Goal: Task Accomplishment & Management: Manage account settings

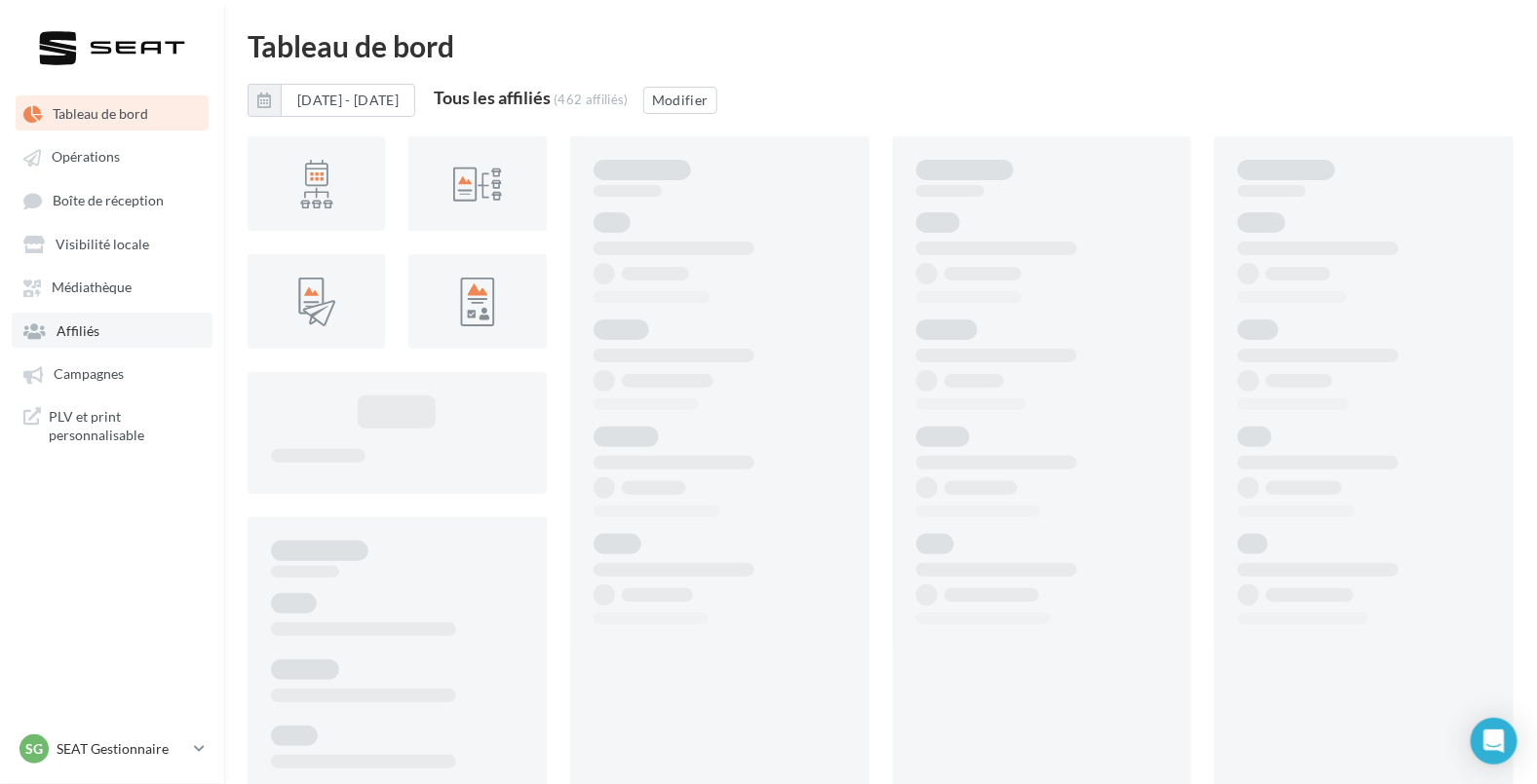
click at [92, 324] on span "Affiliés" at bounding box center [79, 330] width 43 height 17
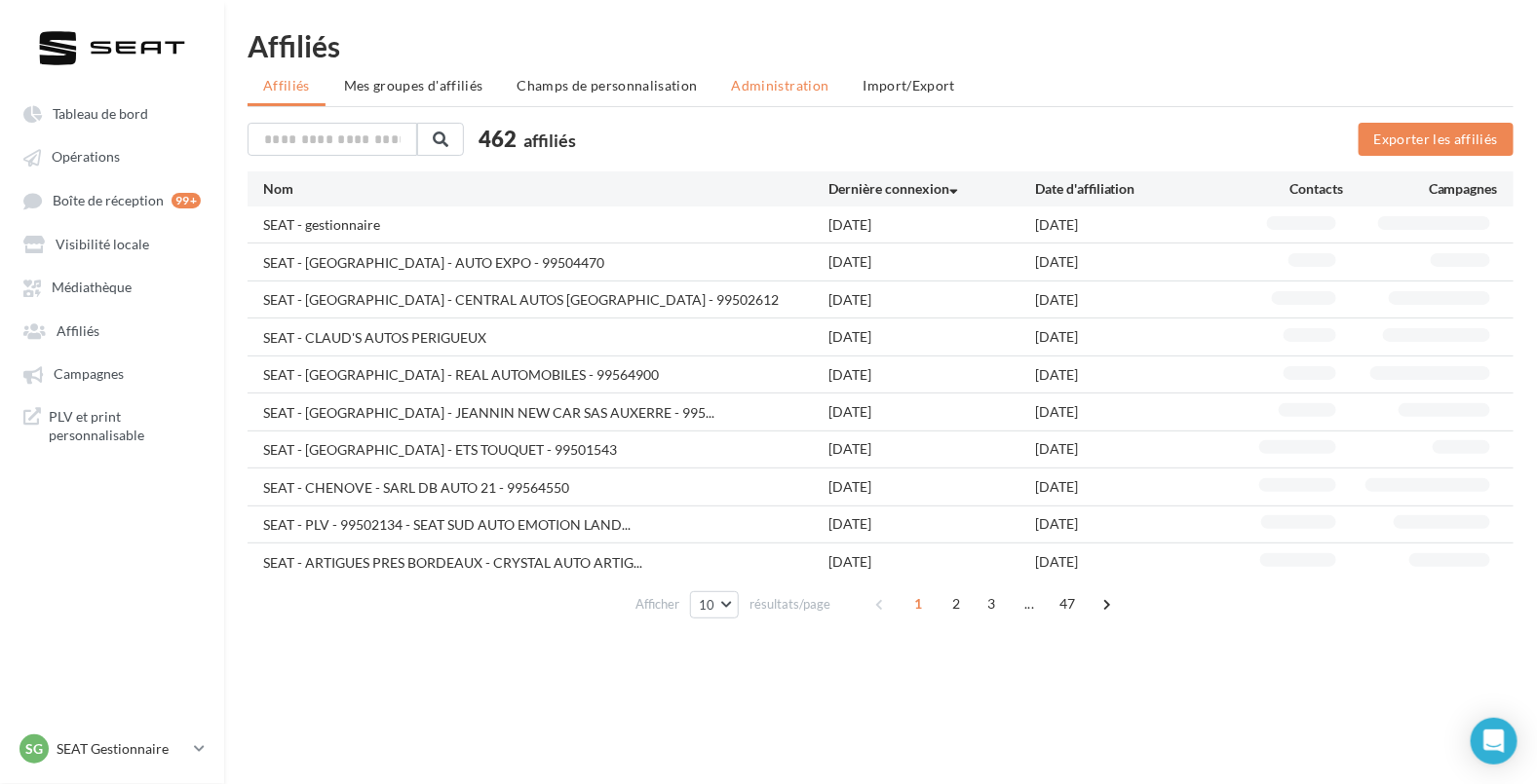
click at [794, 97] on li "Administration" at bounding box center [780, 85] width 129 height 35
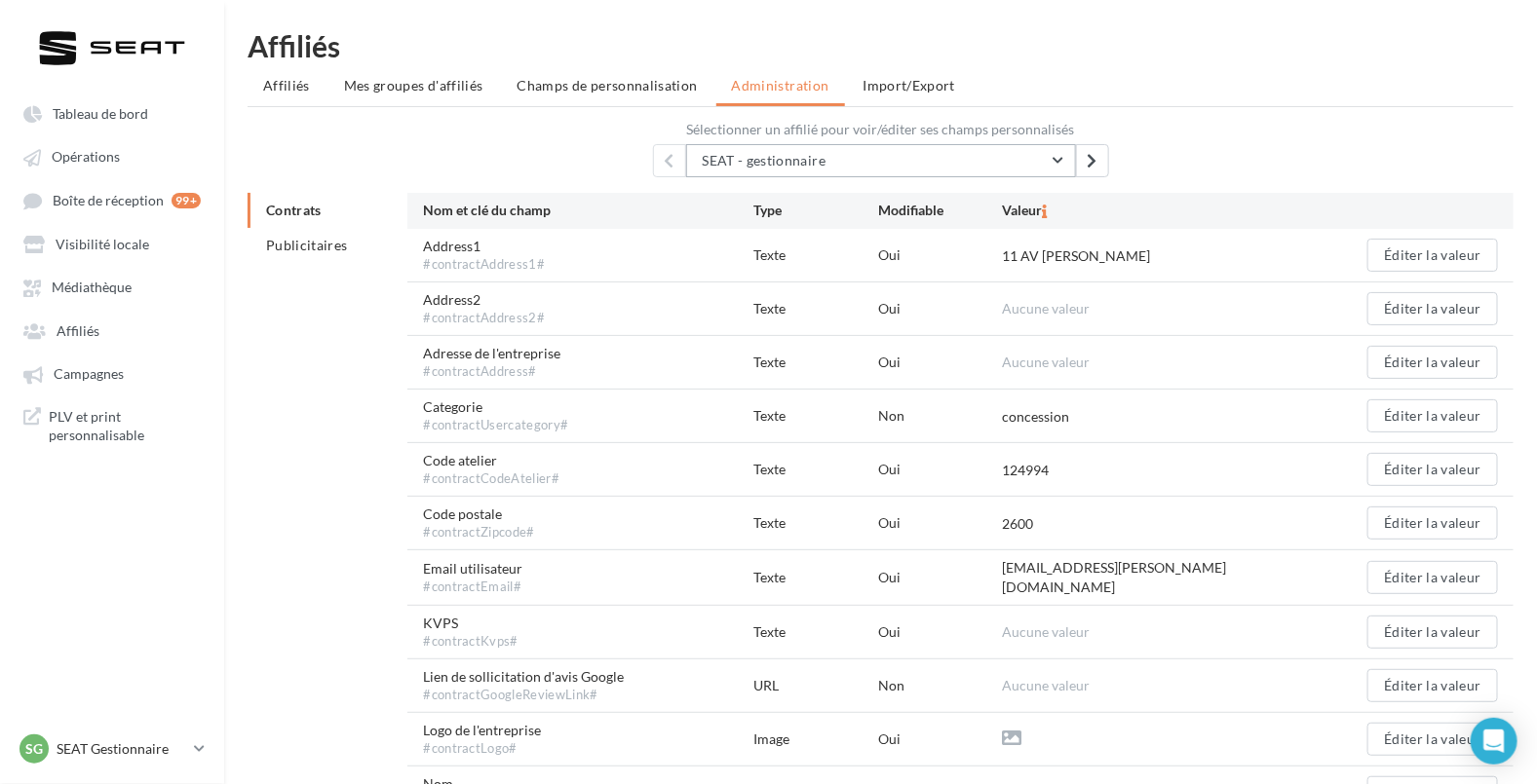
click at [823, 166] on span "SEAT - gestionnaire" at bounding box center [765, 160] width 124 height 17
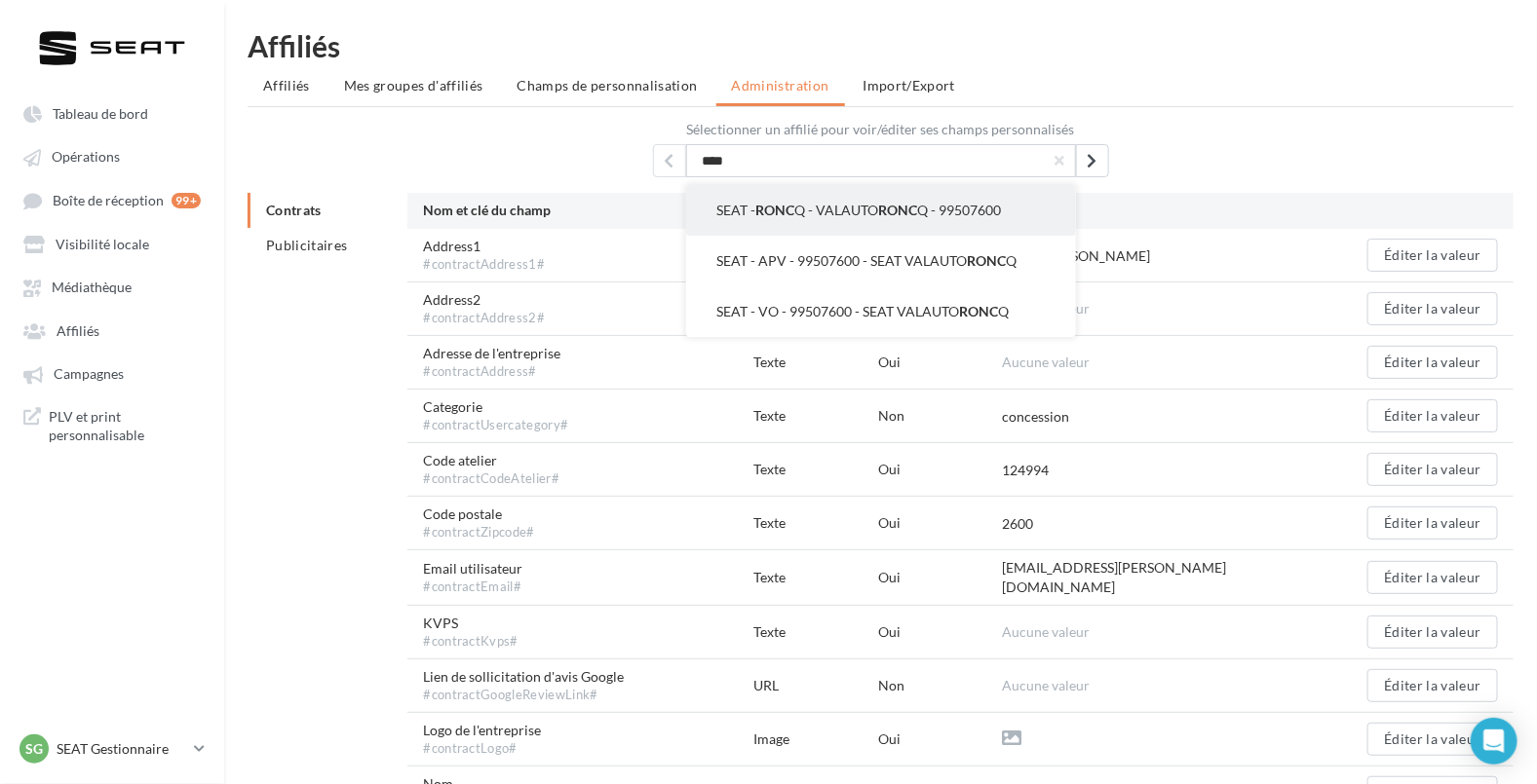
type input "****"
click at [1008, 204] on button "SEAT - RONC Q - VALAUTO RONC Q - 99507600" at bounding box center [881, 210] width 390 height 51
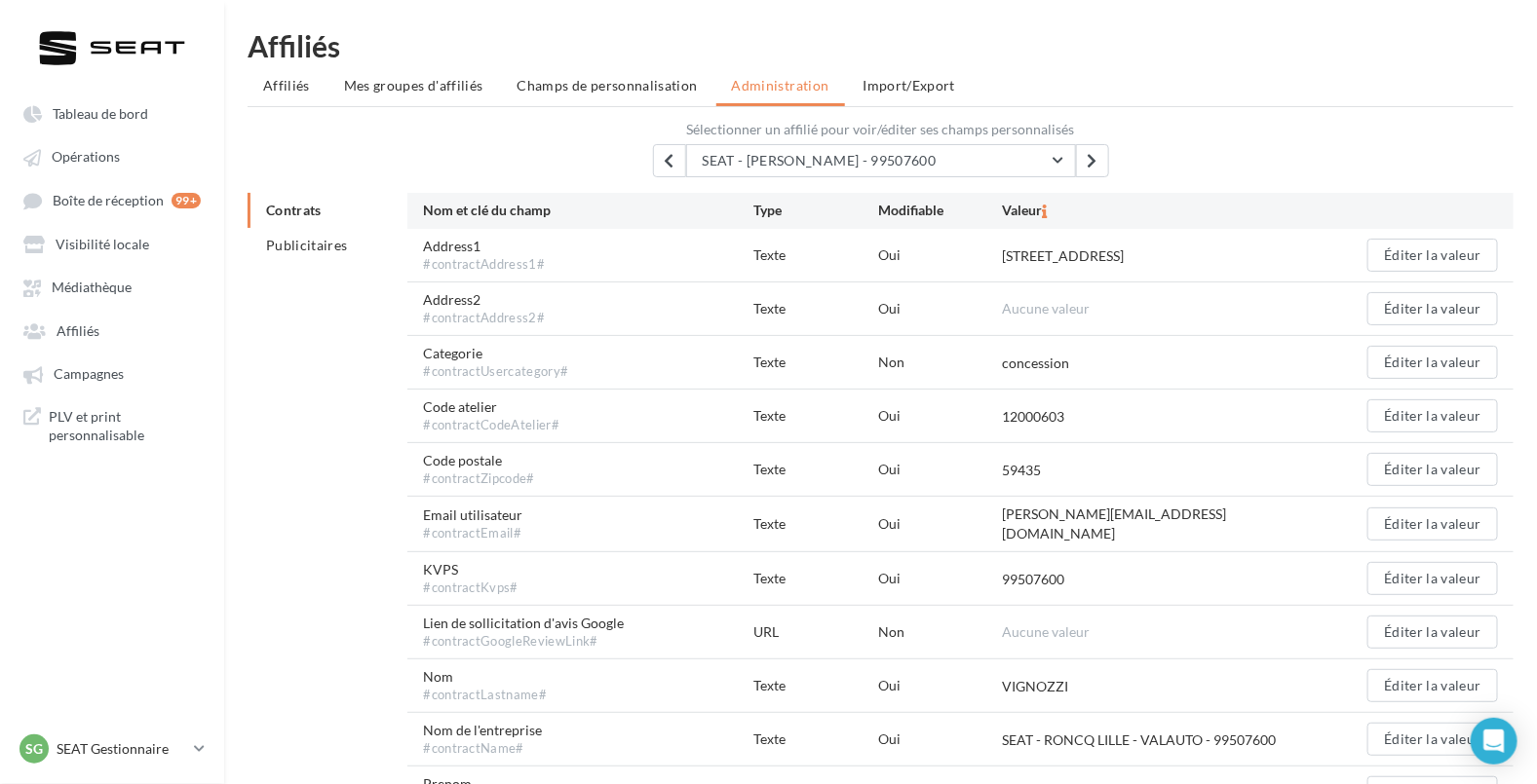
click at [1505, 520] on div "Email utilisateur #contractEmail# Texte Oui [PERSON_NAME][EMAIL_ADDRESS][DOMAIN…" at bounding box center [961, 525] width 1107 height 55
click at [1477, 522] on button "Éditer la valeur" at bounding box center [1433, 525] width 131 height 33
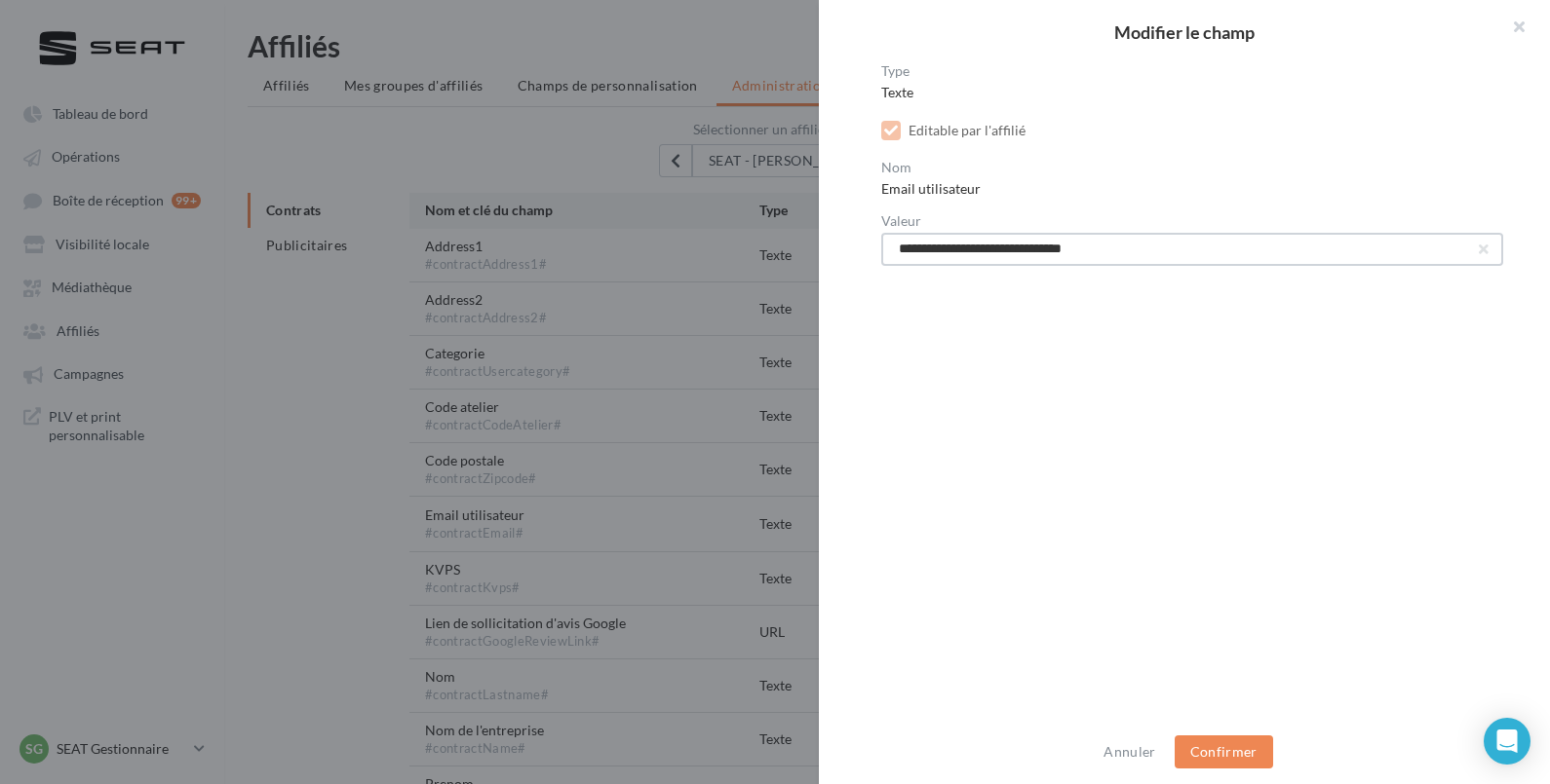
drag, startPoint x: 938, startPoint y: 239, endPoint x: 635, endPoint y: 185, distance: 307.8
click at [635, 185] on div "**********" at bounding box center [775, 392] width 1550 height 784
paste input "text"
type input "**********"
click at [1236, 752] on button "Confirmer" at bounding box center [1224, 753] width 98 height 33
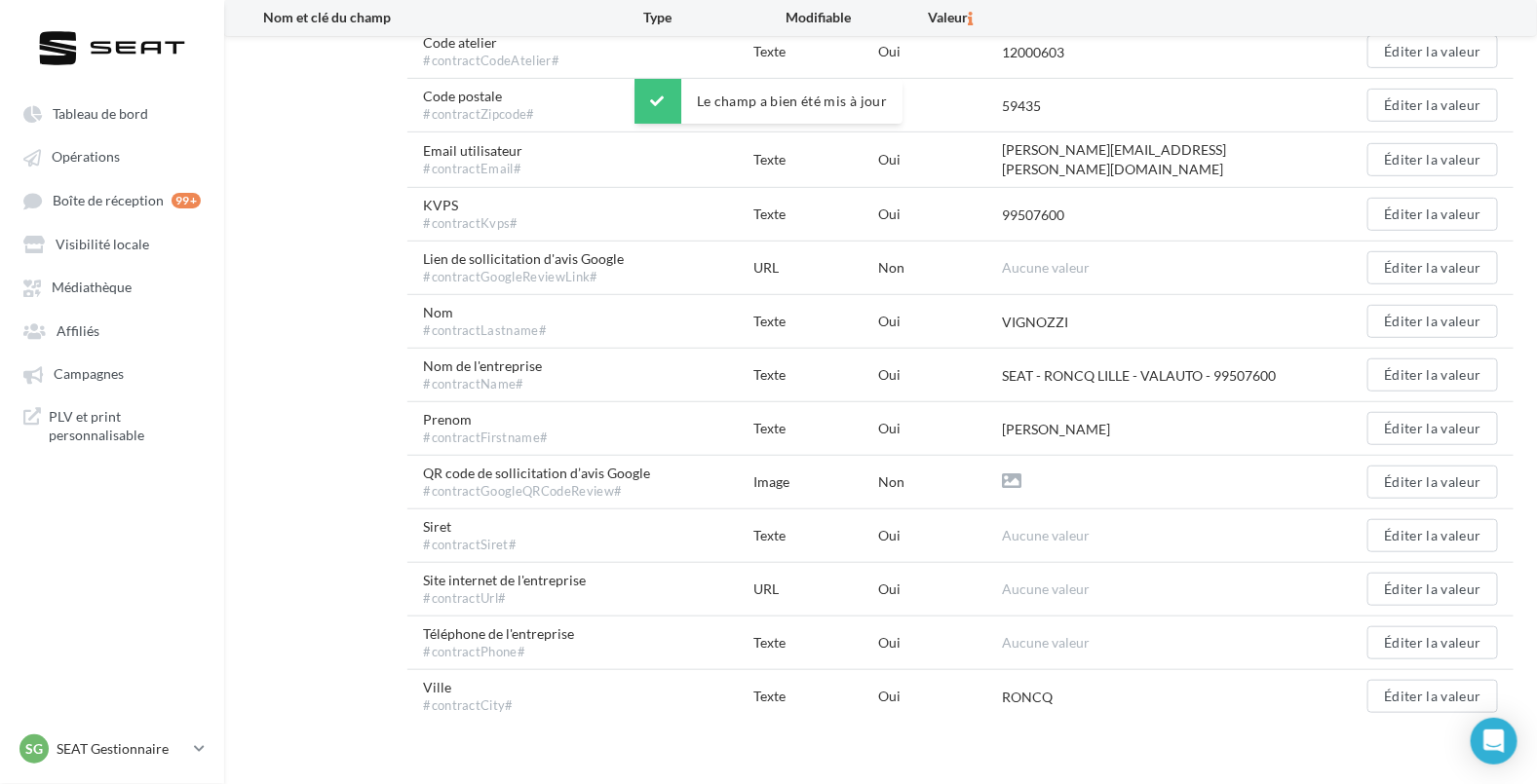
scroll to position [386, 0]
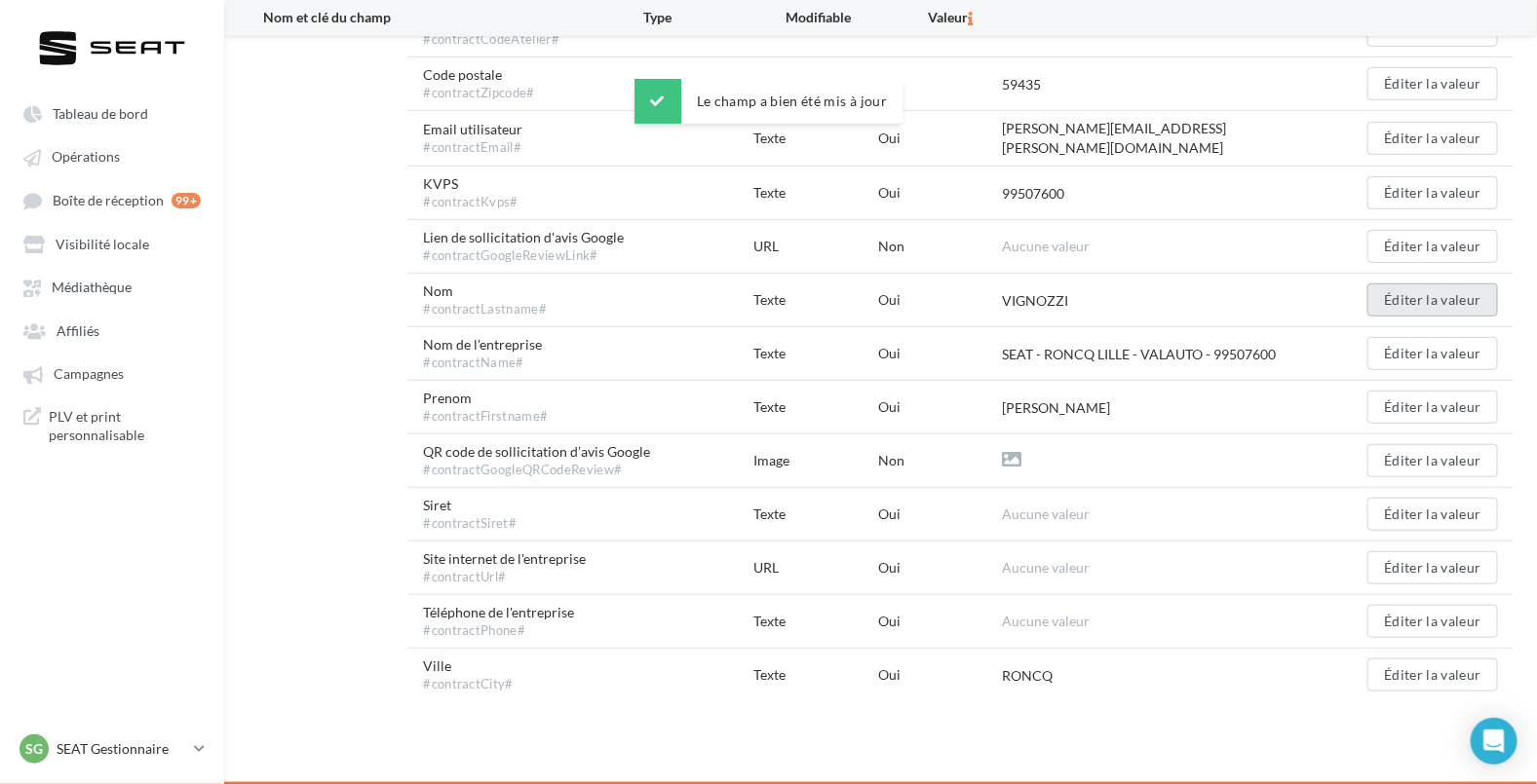
click at [1457, 292] on button "Éditer la valeur" at bounding box center [1433, 301] width 131 height 33
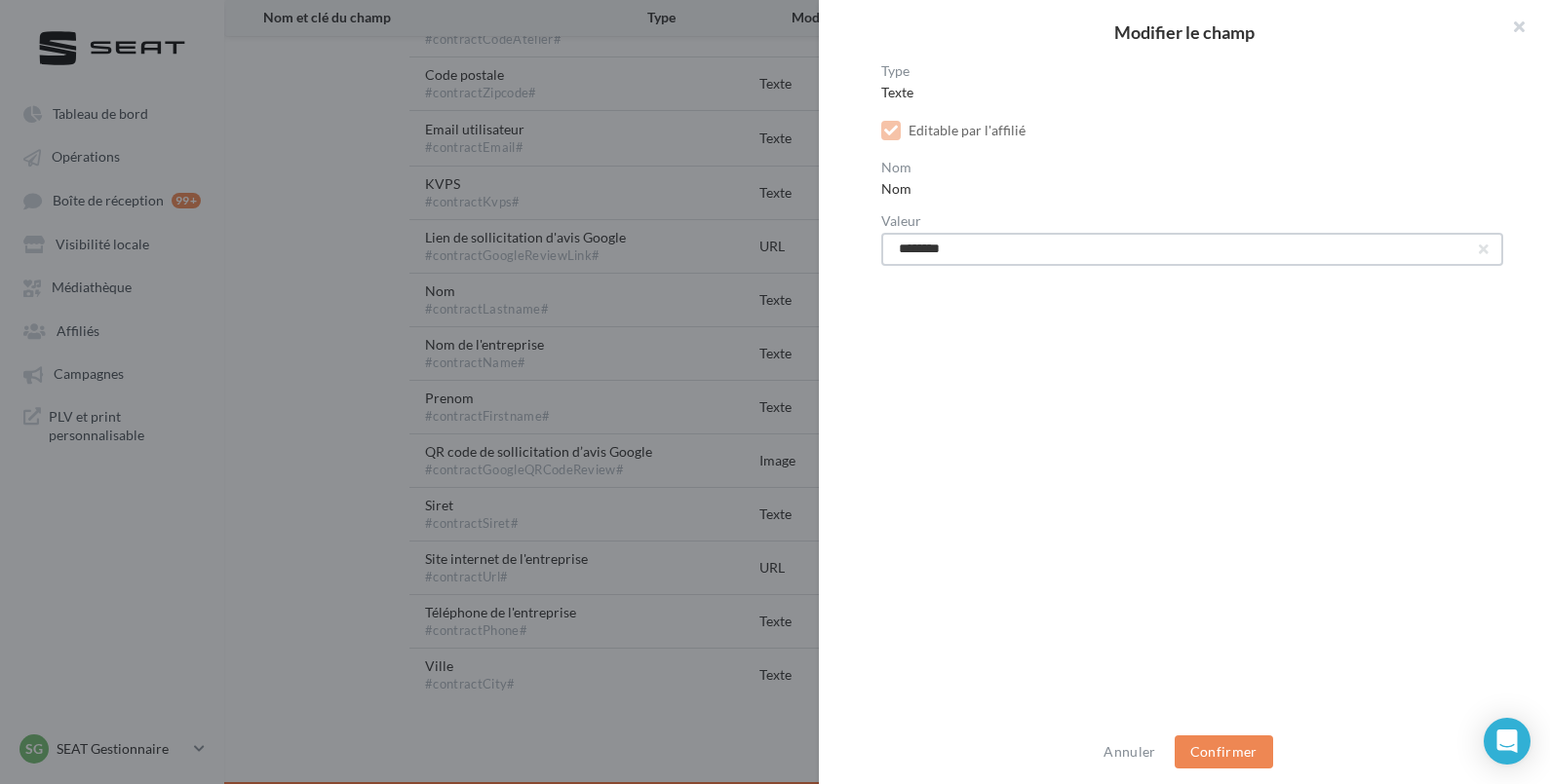
drag, startPoint x: 1074, startPoint y: 236, endPoint x: 807, endPoint y: 229, distance: 267.1
click at [808, 229] on div "Modifier le champ Type Texte Editable par l'affilié Nom Nom Valeur ******** Ann…" at bounding box center [775, 392] width 1550 height 784
click at [1233, 751] on button "Confirmer" at bounding box center [1224, 753] width 98 height 33
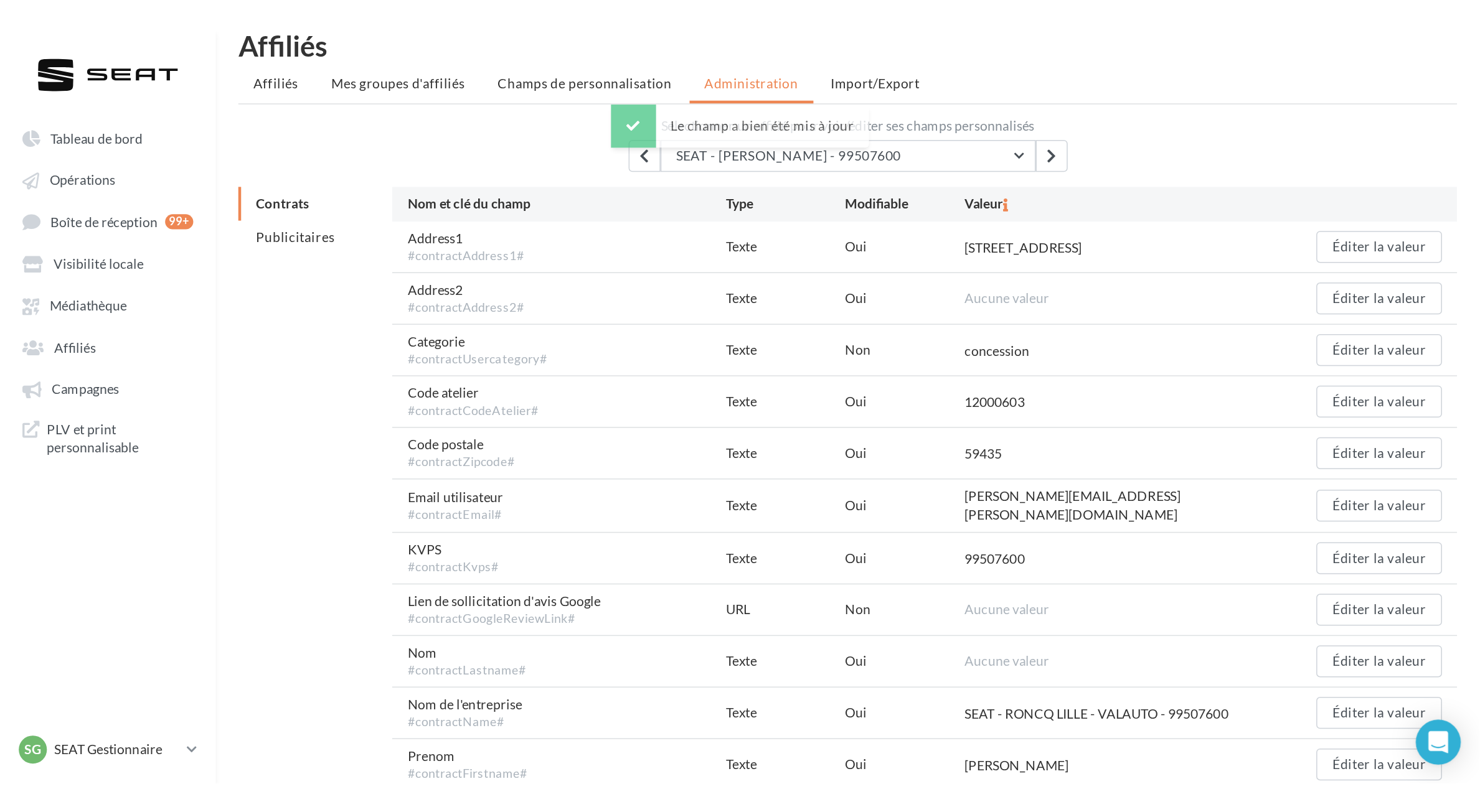
scroll to position [0, 0]
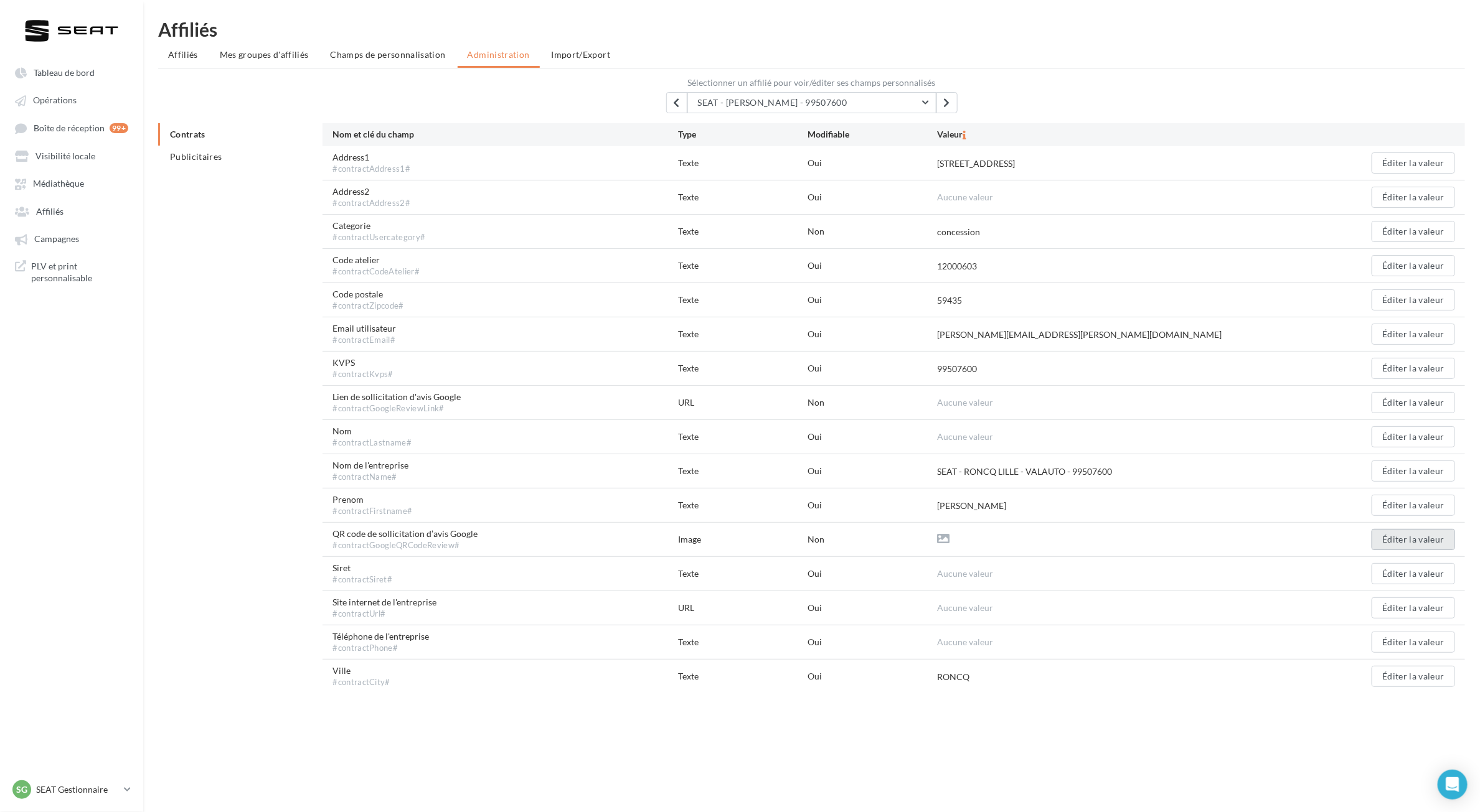
click at [989, 500] on button "Éditer la valeur" at bounding box center [1413, 540] width 83 height 21
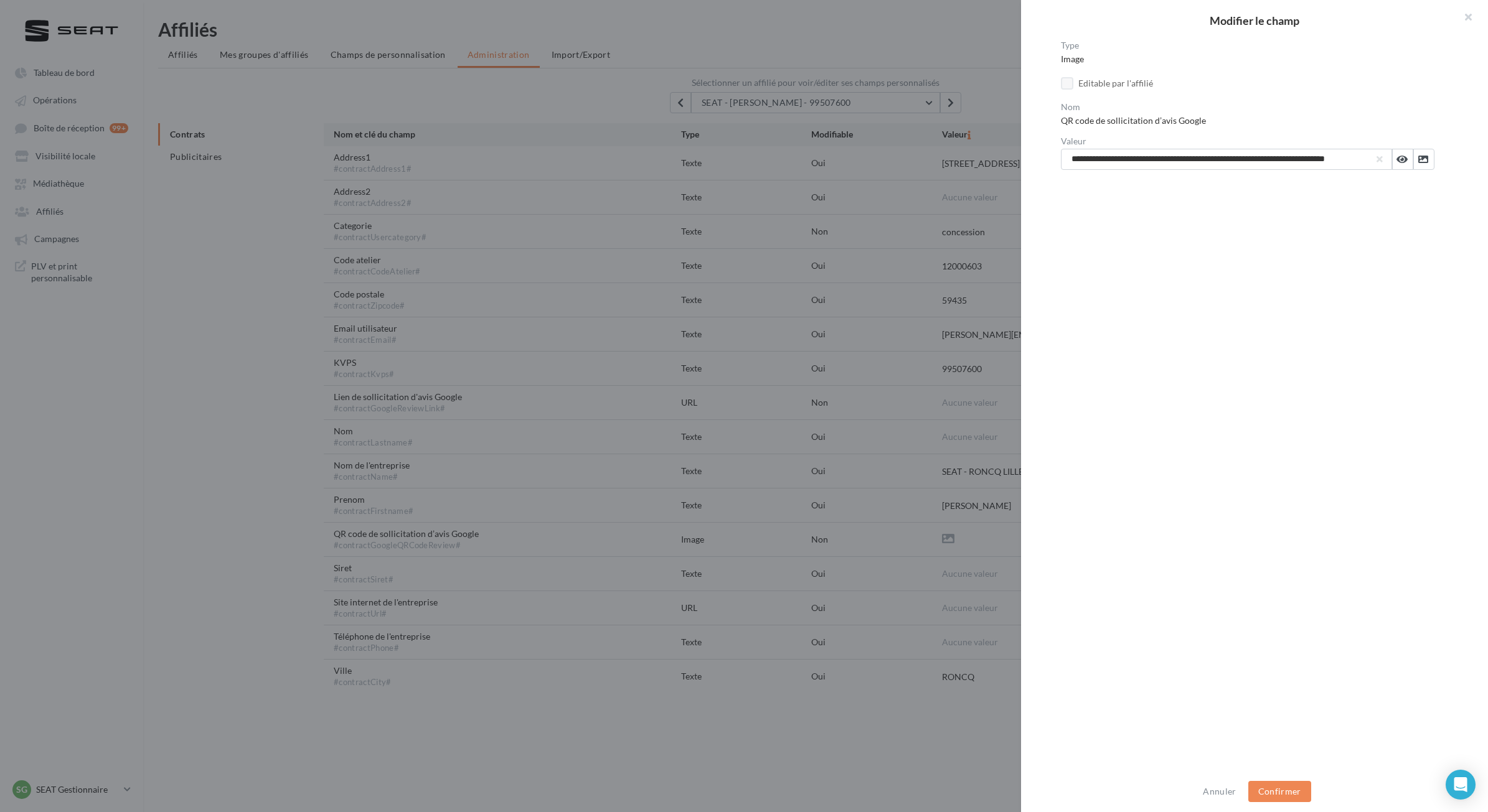
click at [850, 500] on div at bounding box center [744, 406] width 1488 height 812
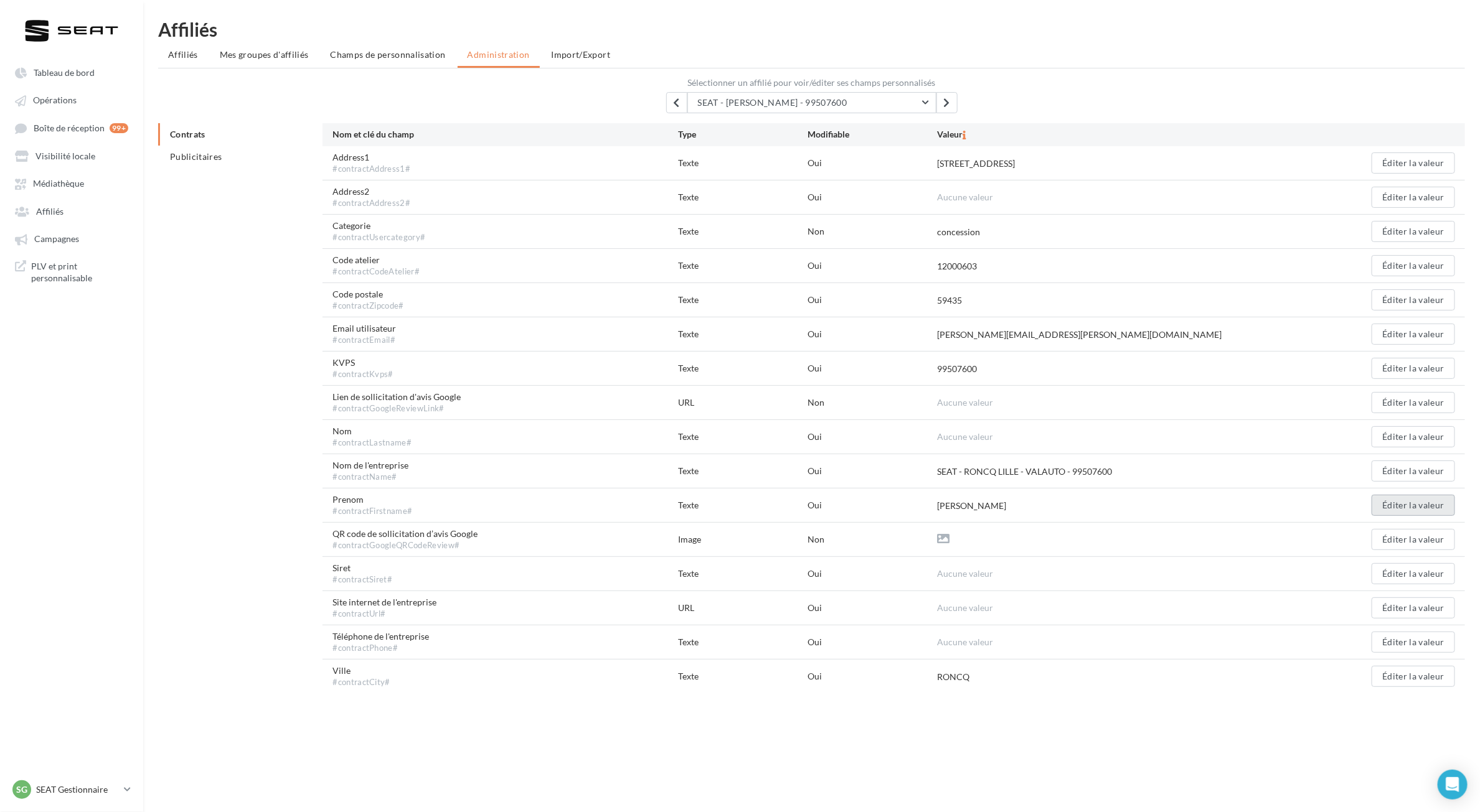
click at [989, 500] on button "Éditer la valeur" at bounding box center [1413, 506] width 83 height 21
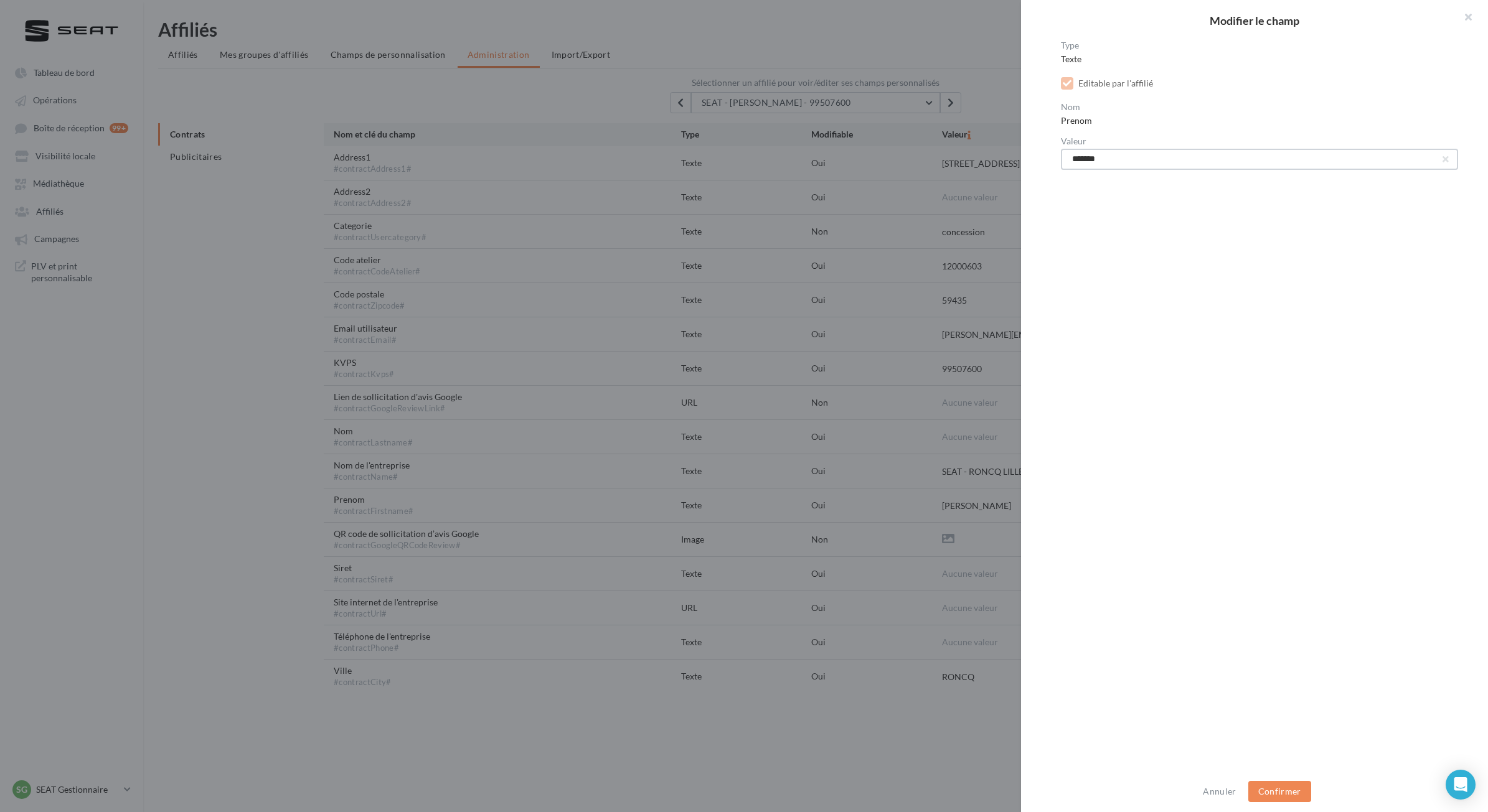
drag, startPoint x: 1125, startPoint y: 159, endPoint x: 1013, endPoint y: 170, distance: 112.5
click at [989, 169] on div "Modifier le champ Type Texte Editable par l'affilié Nom Prenom Valeur ******* A…" at bounding box center [744, 406] width 1488 height 812
click at [989, 500] on div "Annuler Confirmer" at bounding box center [1255, 791] width 467 height 41
click at [989, 500] on button "Confirmer" at bounding box center [1280, 792] width 63 height 21
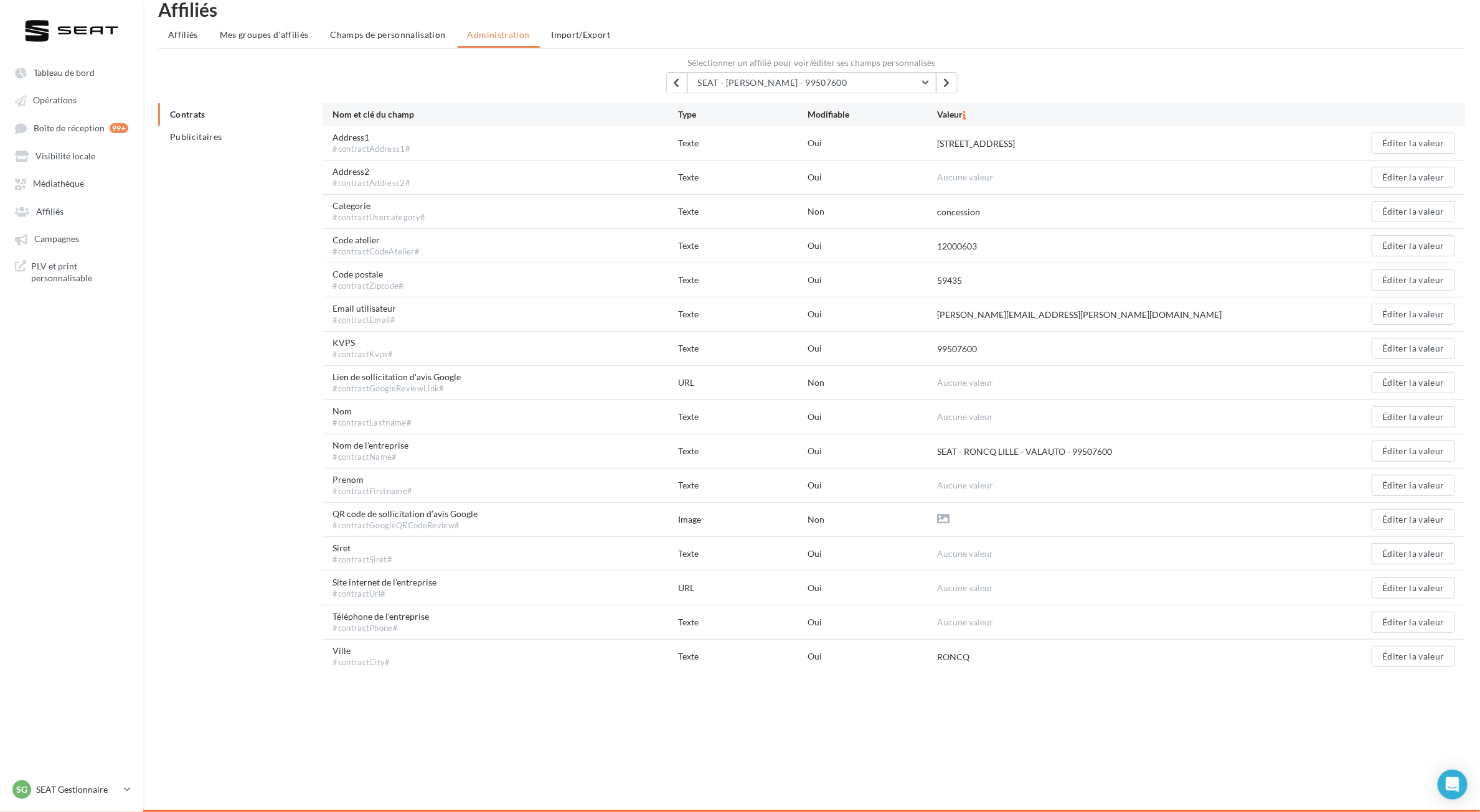
scroll to position [20, 0]
click at [100, 500] on div "SG SEAT Gestionnaire [EMAIL_ADDRESS][PERSON_NAME][DOMAIN_NAME]_SEAT" at bounding box center [66, 790] width 107 height 19
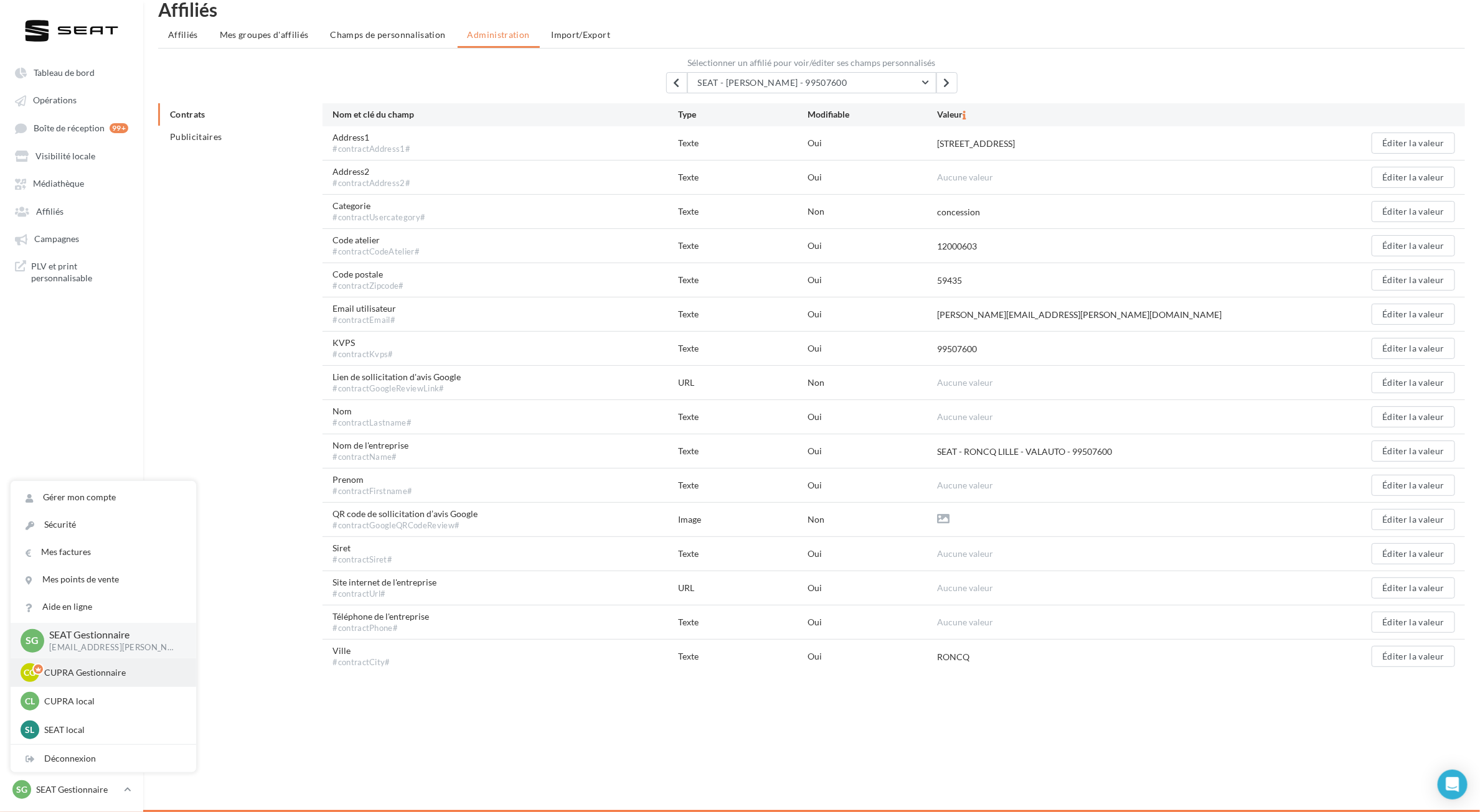
click at [83, 500] on p "CUPRA Gestionnaire" at bounding box center [112, 673] width 137 height 13
